Goal: Information Seeking & Learning: Learn about a topic

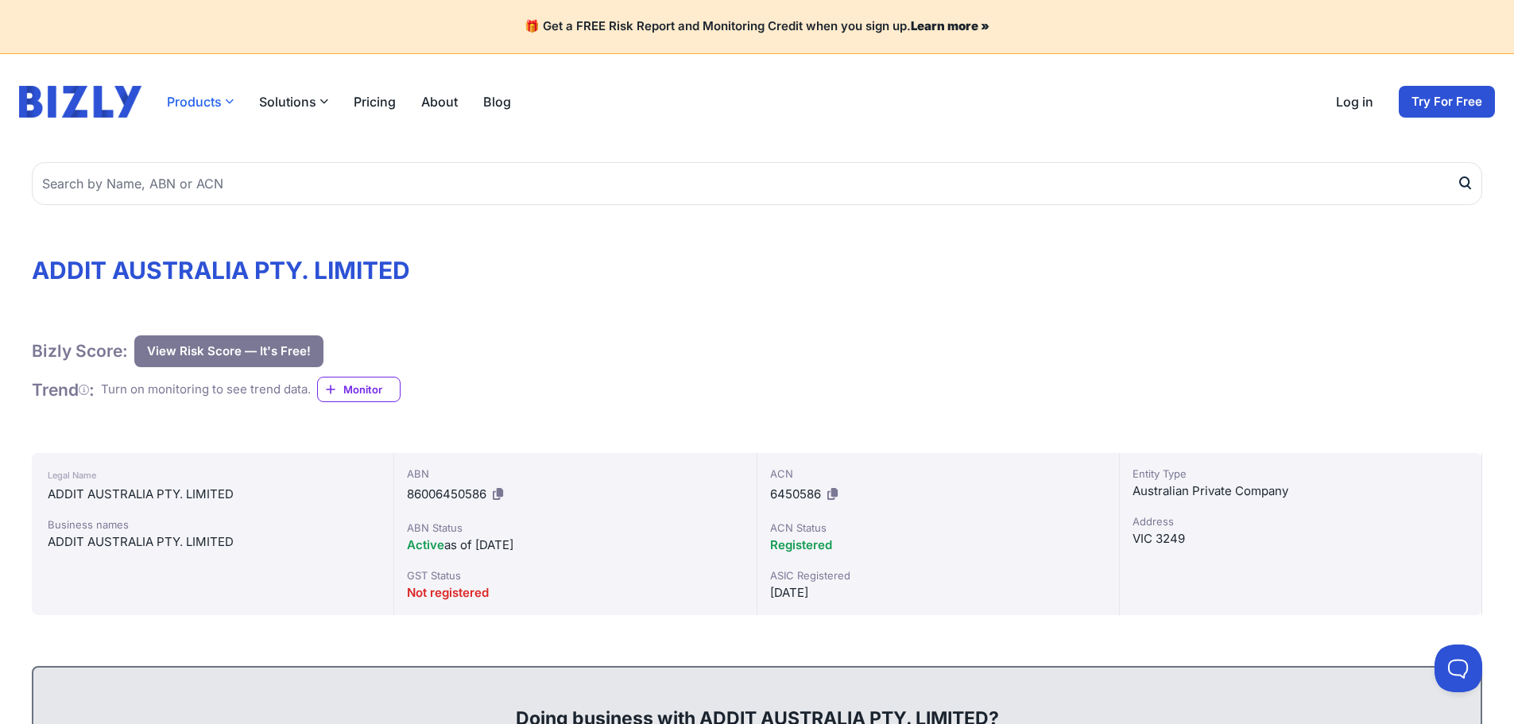
click at [214, 106] on button "Products" at bounding box center [200, 101] width 67 height 19
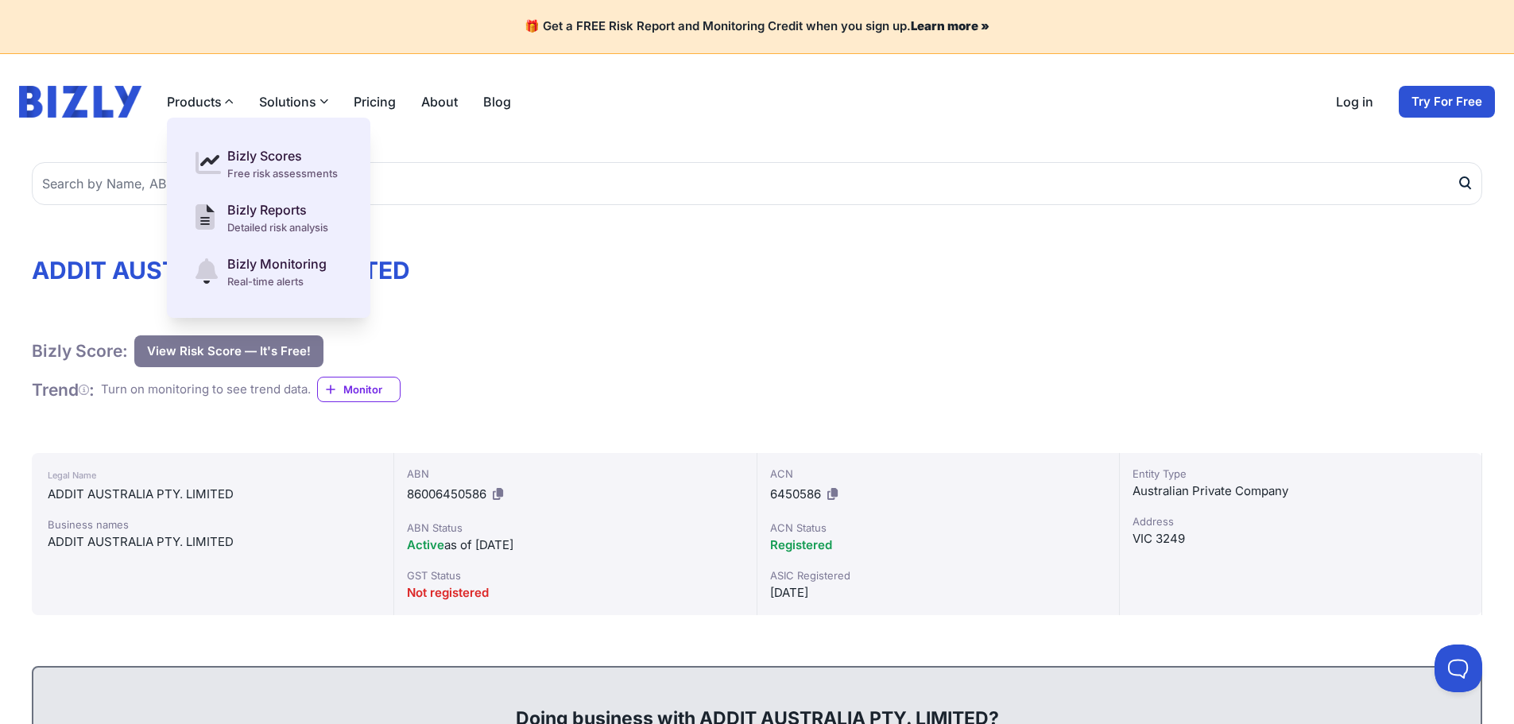
click at [299, 101] on button "Solutions" at bounding box center [293, 101] width 69 height 19
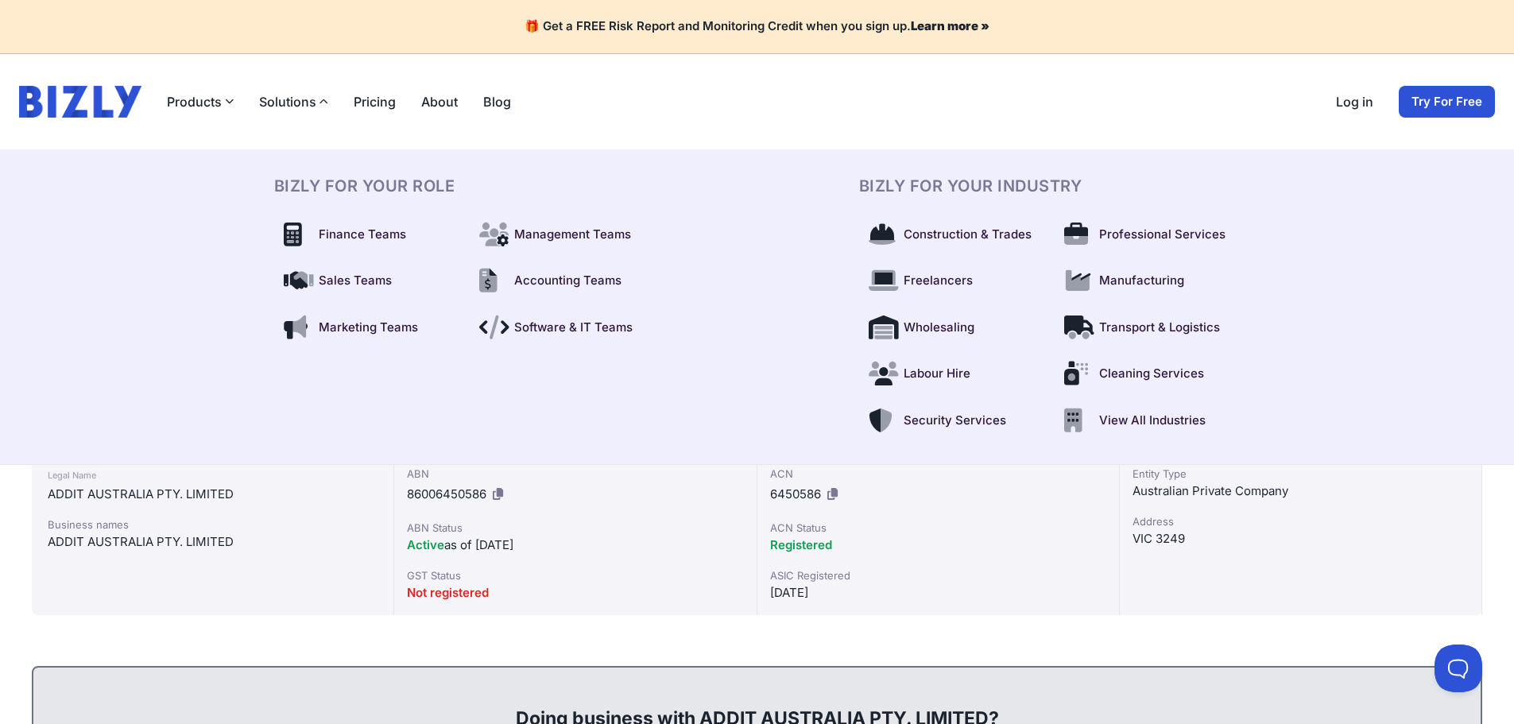
click at [385, 108] on link "Pricing" at bounding box center [375, 101] width 42 height 19
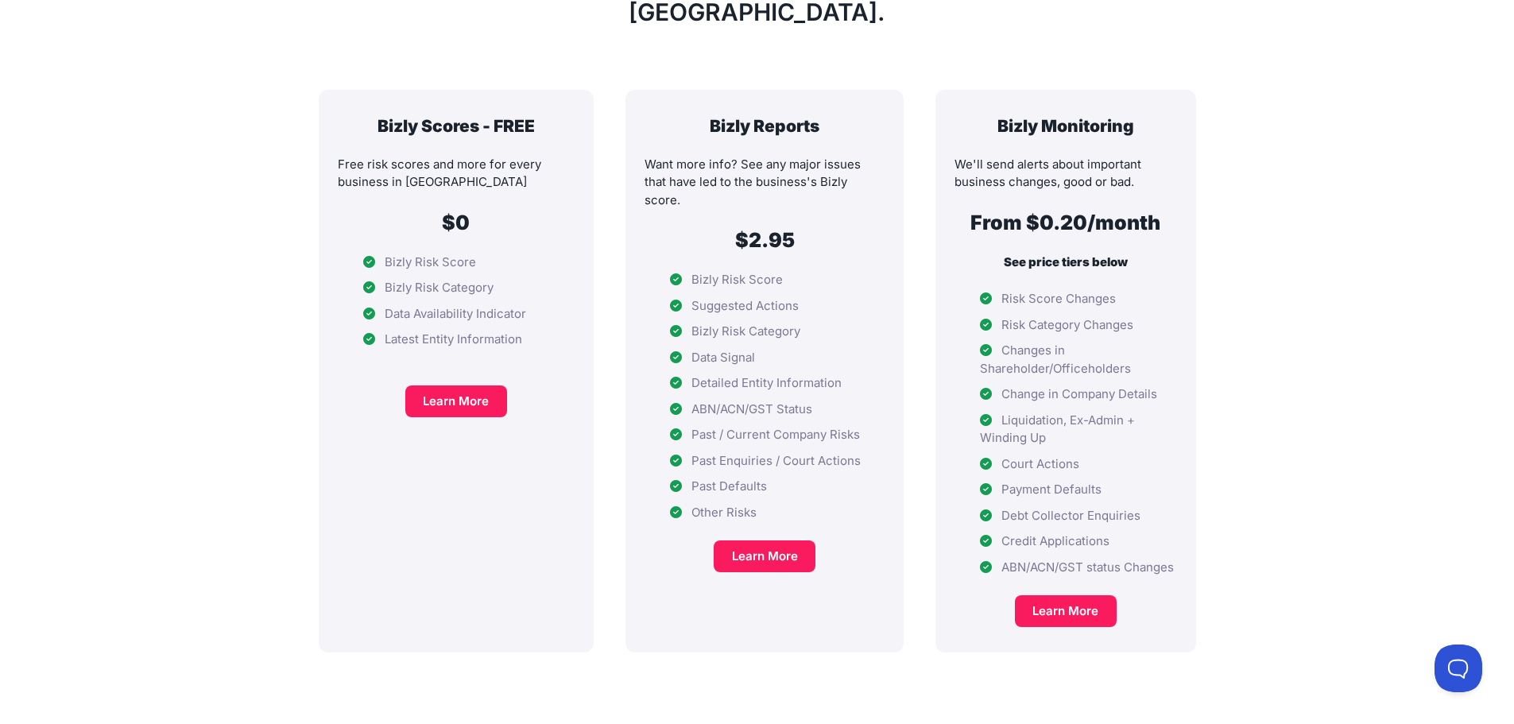
scroll to position [477, 0]
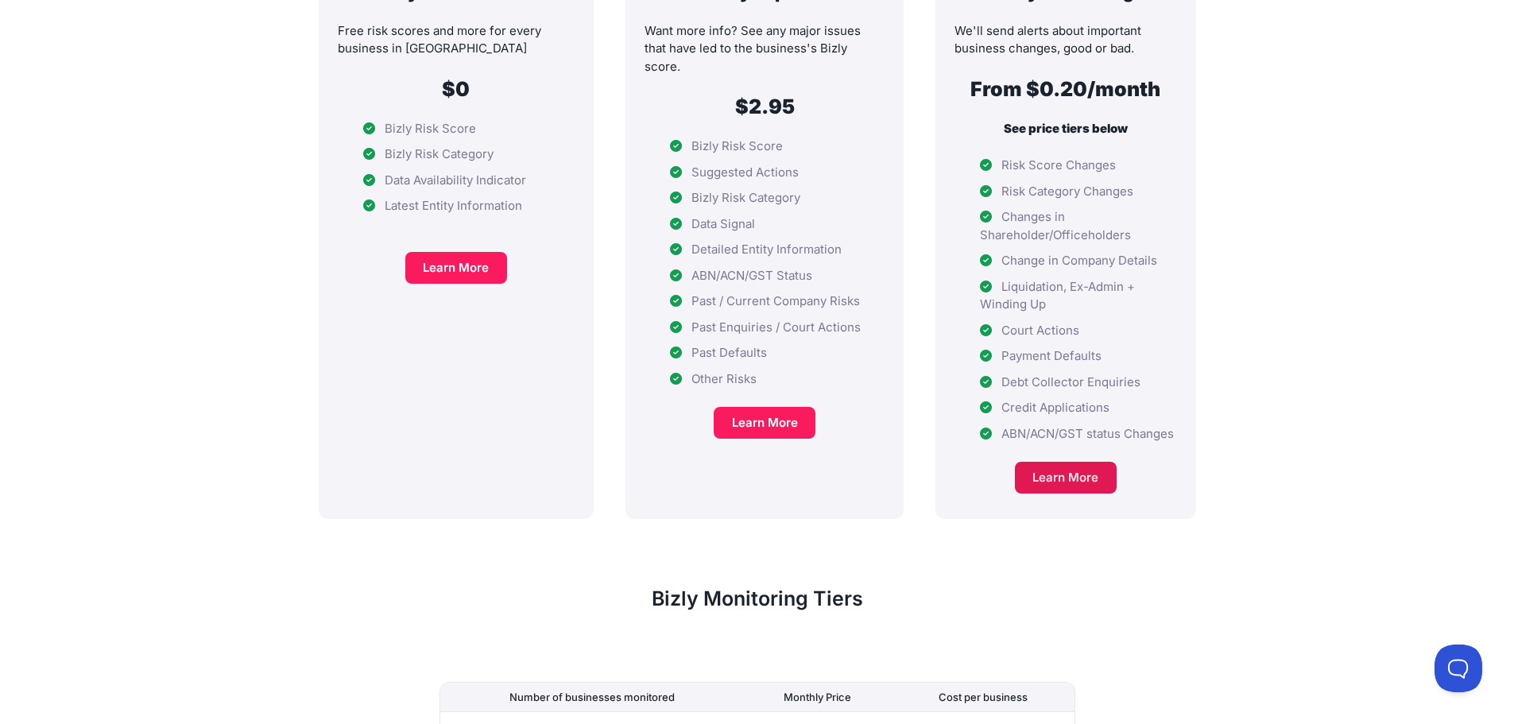
click at [1063, 462] on link "Learn More" at bounding box center [1066, 478] width 102 height 32
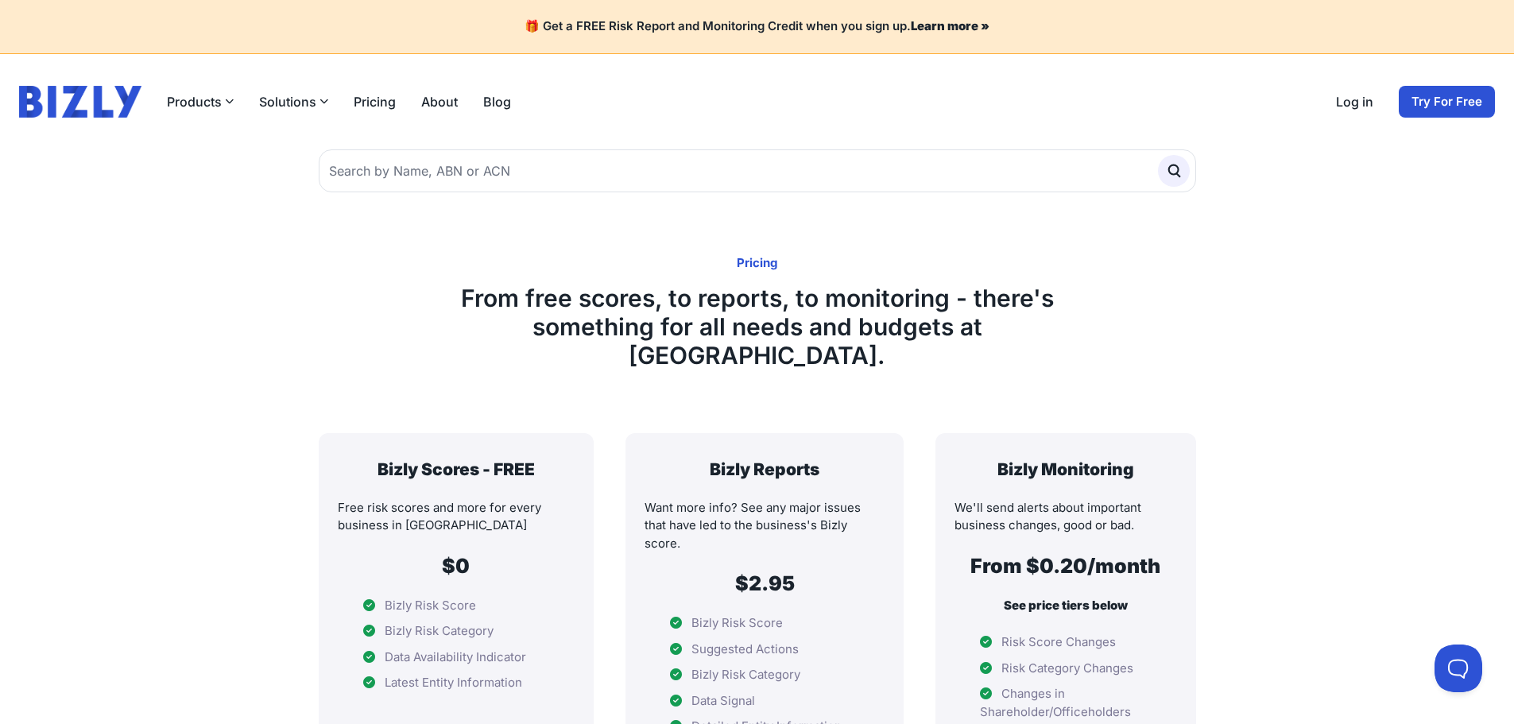
scroll to position [477, 0]
